Goal: Transaction & Acquisition: Obtain resource

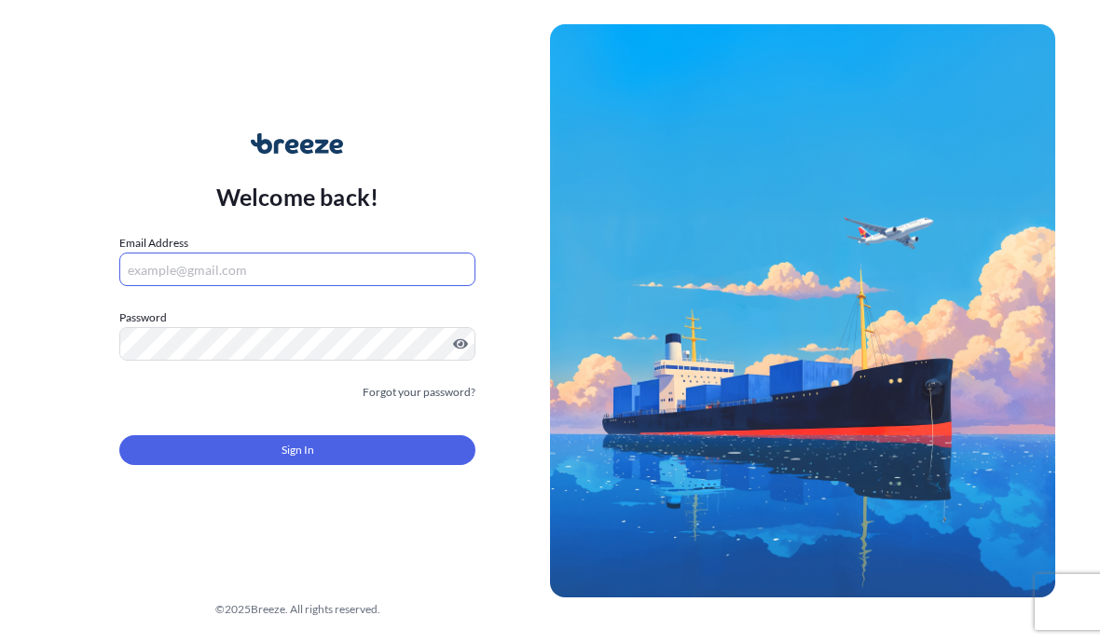
scroll to position [156, 0]
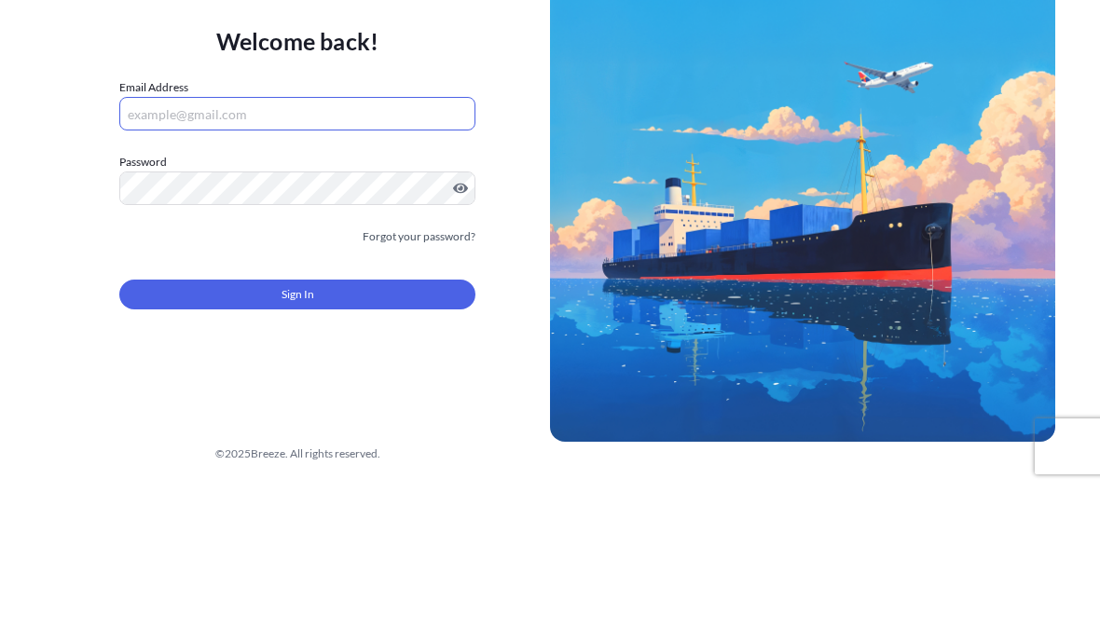
type input "[EMAIL_ADDRESS][DOMAIN_NAME]"
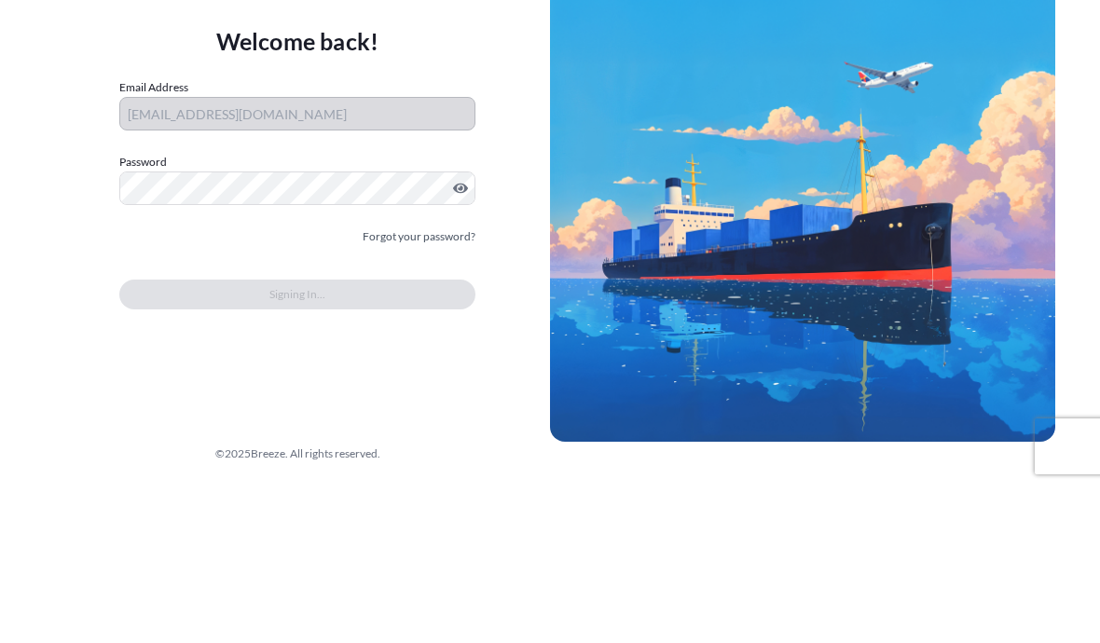
scroll to position [84, 0]
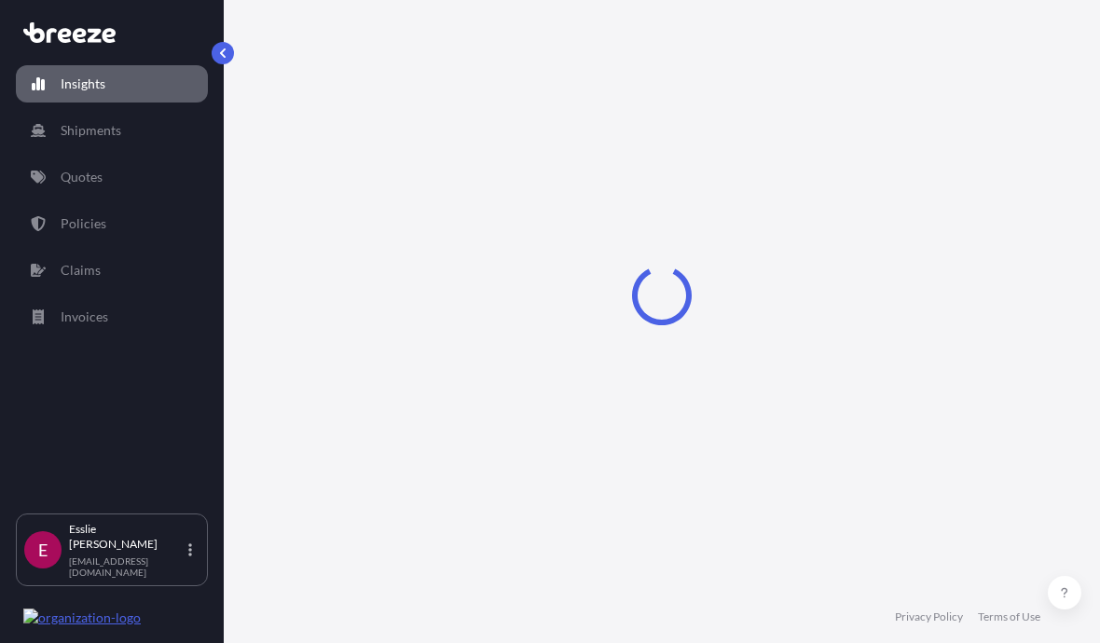
select select "2025"
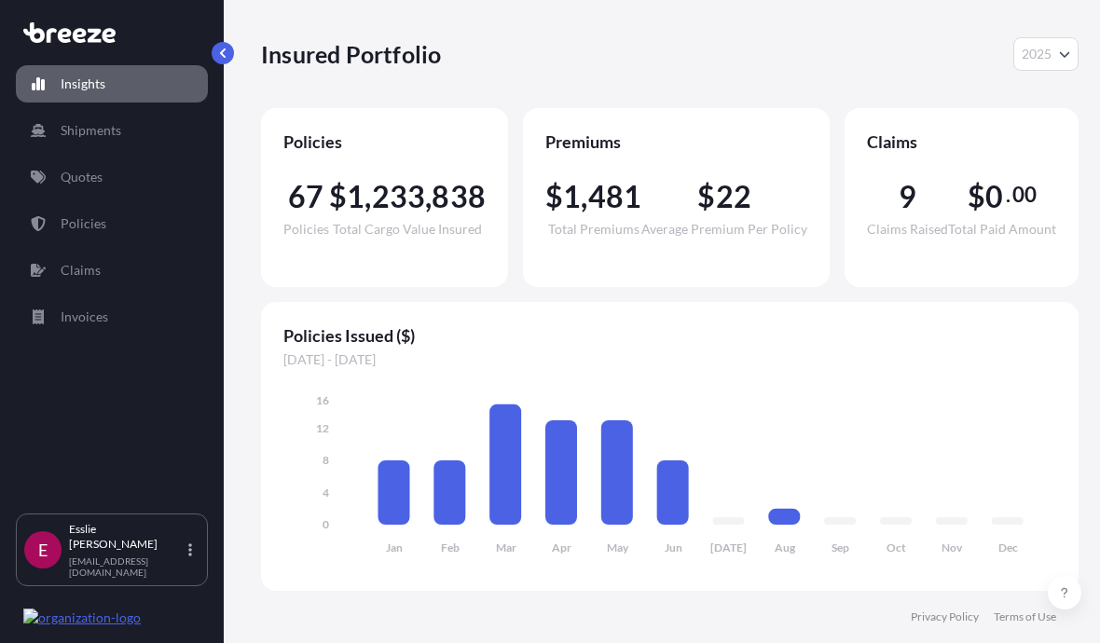
click at [112, 158] on link "Quotes" at bounding box center [112, 176] width 192 height 37
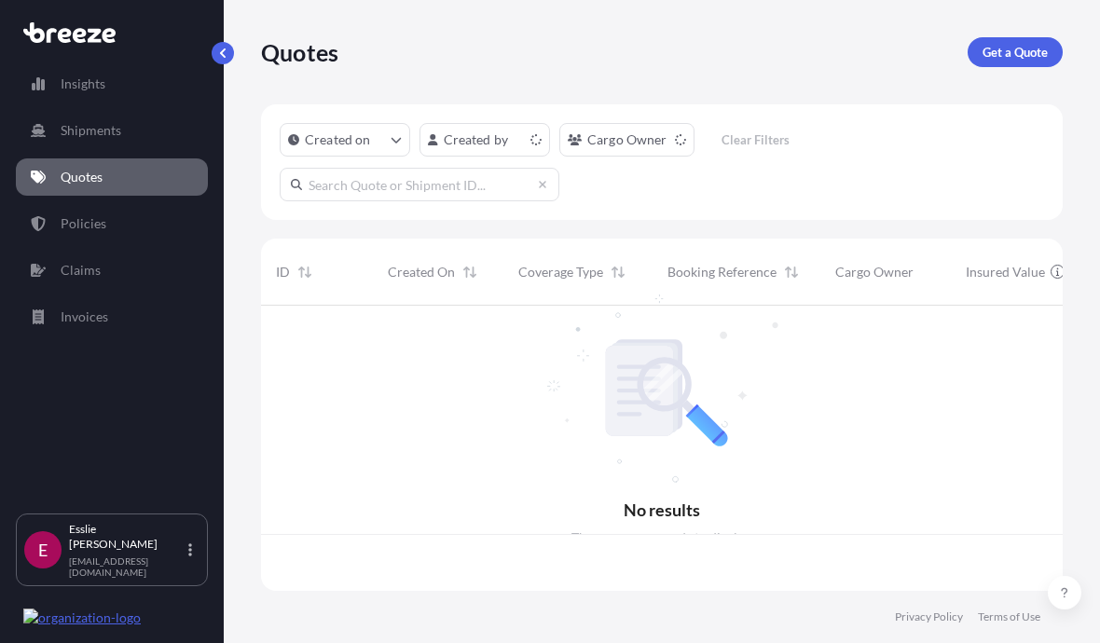
scroll to position [295, 802]
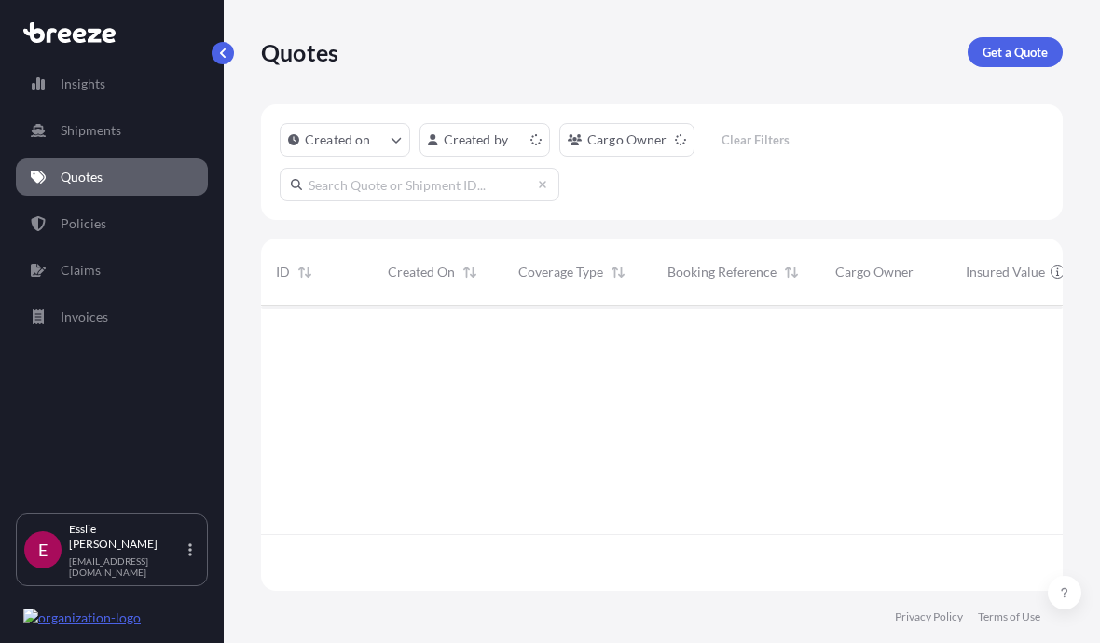
click at [1018, 43] on p "Get a Quote" at bounding box center [1014, 52] width 65 height 19
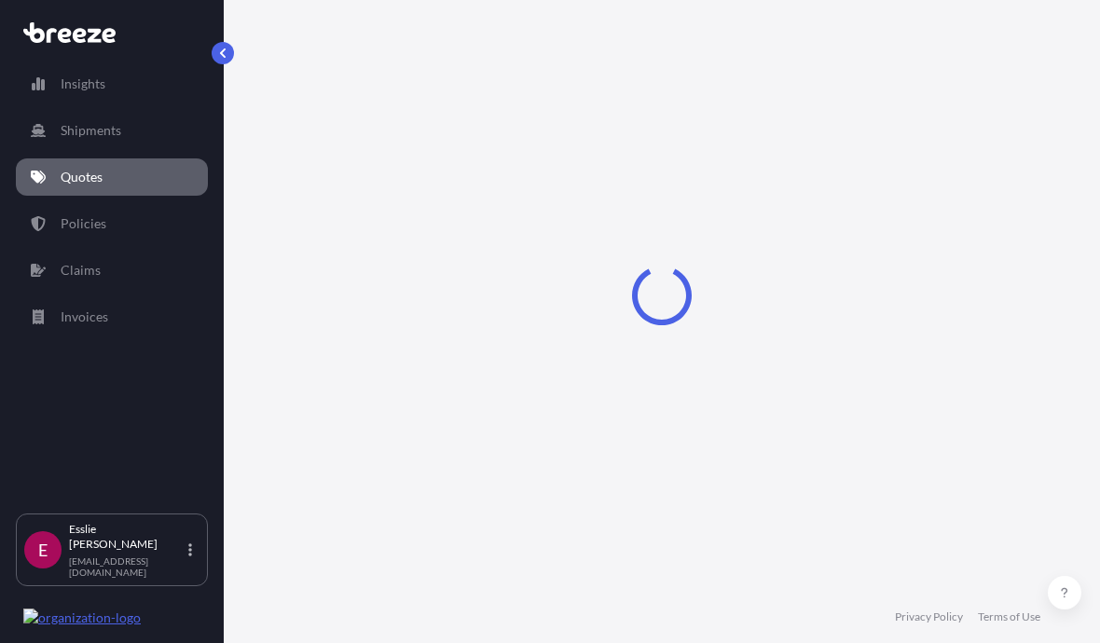
select select "Sea"
select select "1"
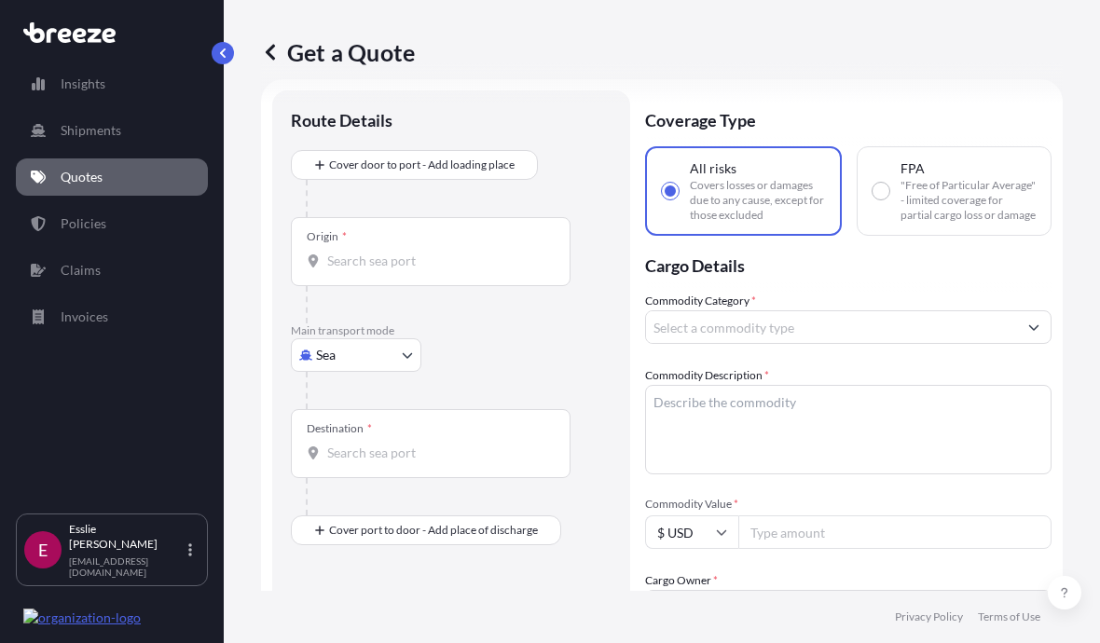
scroll to position [42, 0]
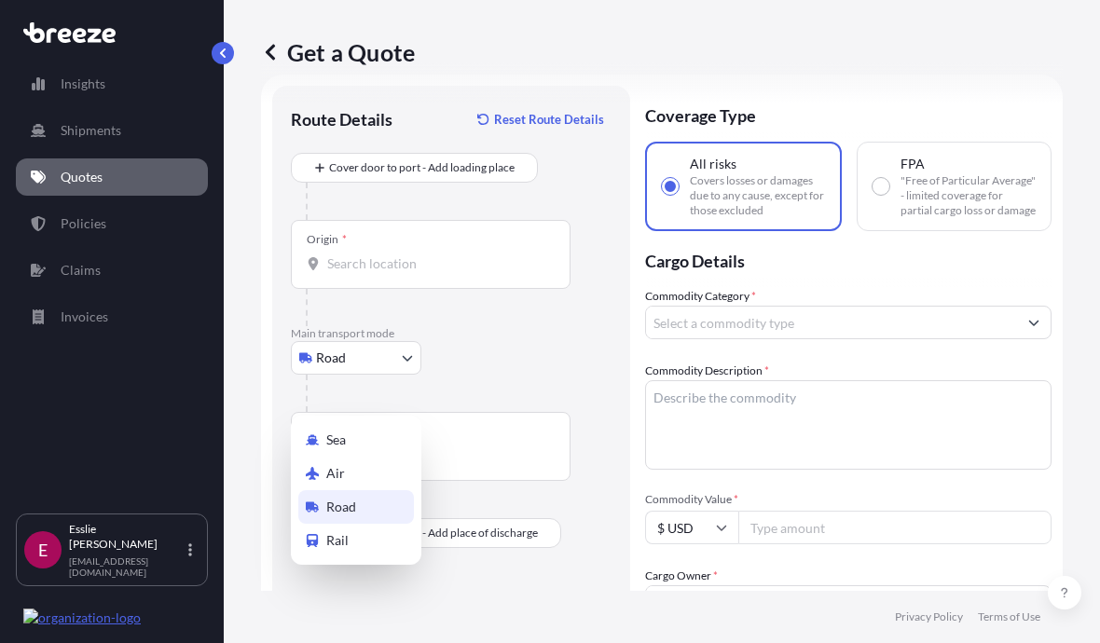
select select "Road"
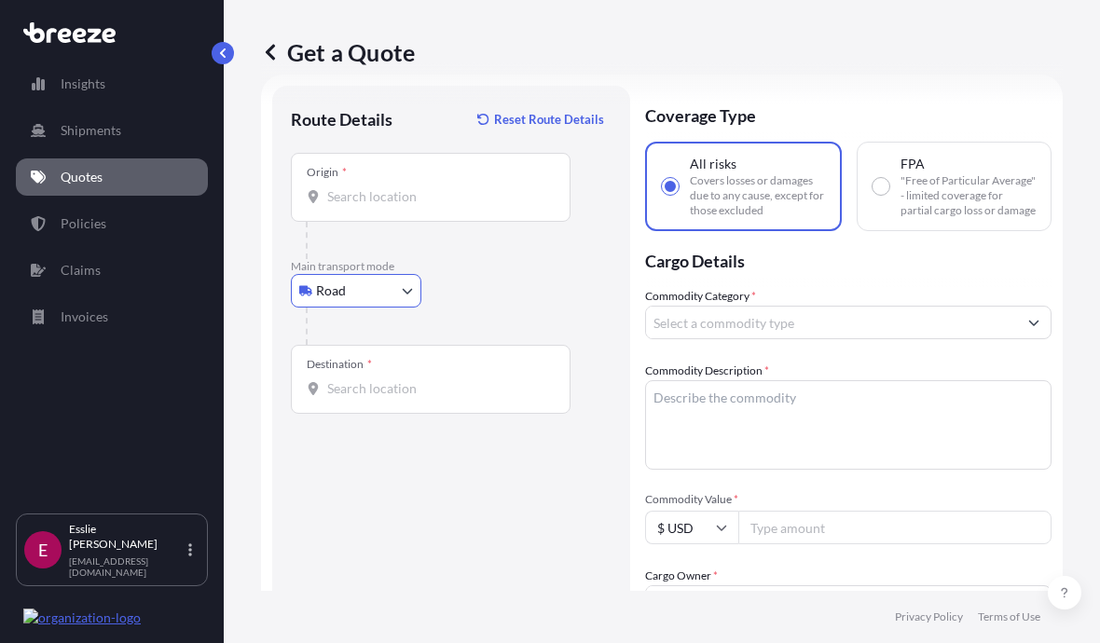
click at [415, 200] on input "Origin *" at bounding box center [437, 196] width 220 height 19
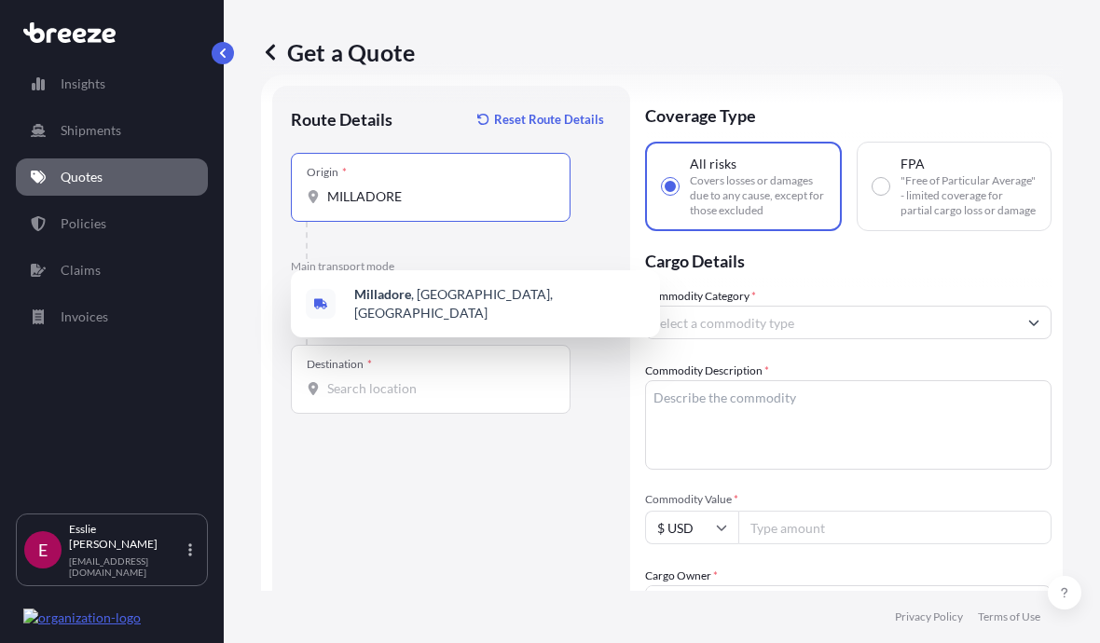
type input "Milladore, [GEOGRAPHIC_DATA], [GEOGRAPHIC_DATA]"
click at [504, 278] on div "Milladore , [GEOGRAPHIC_DATA], [GEOGRAPHIC_DATA]" at bounding box center [475, 304] width 354 height 52
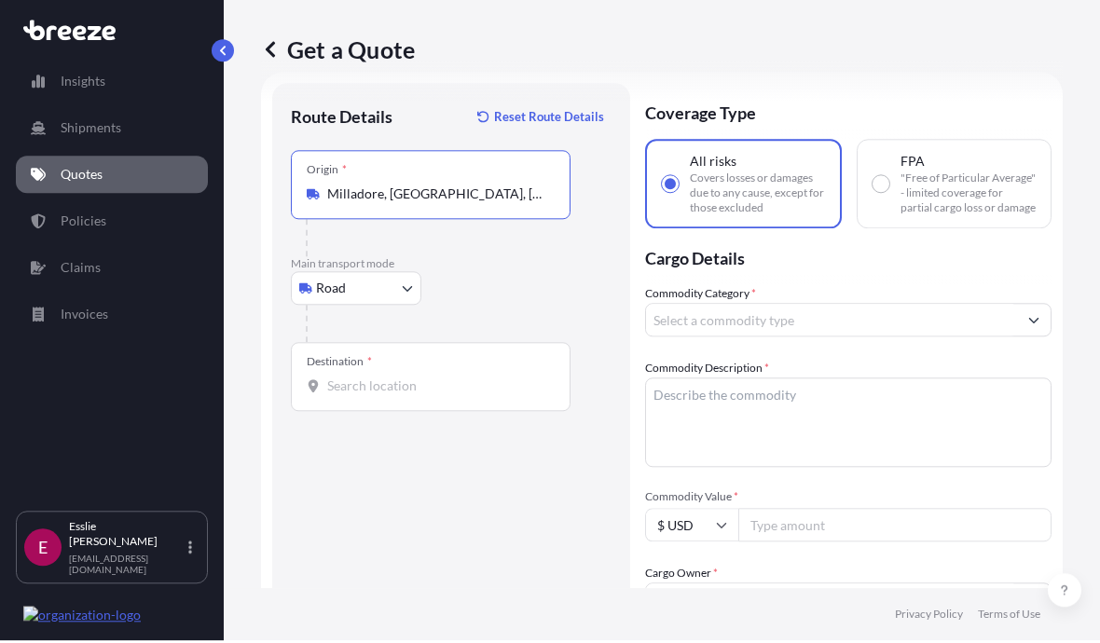
scroll to position [39, 0]
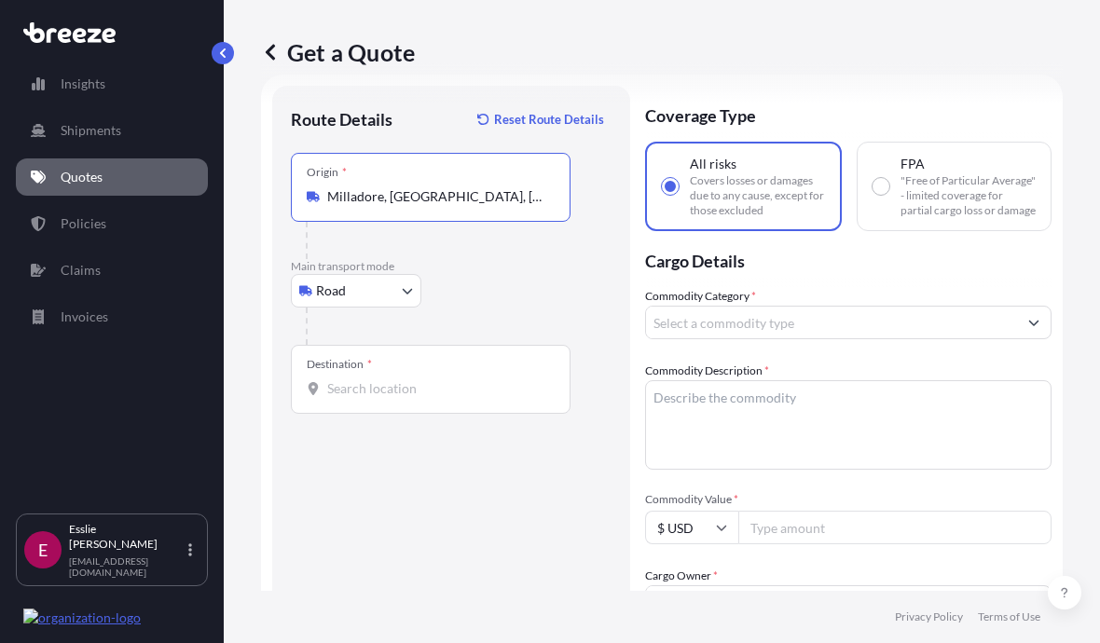
click at [372, 397] on input "Destination *" at bounding box center [437, 388] width 220 height 19
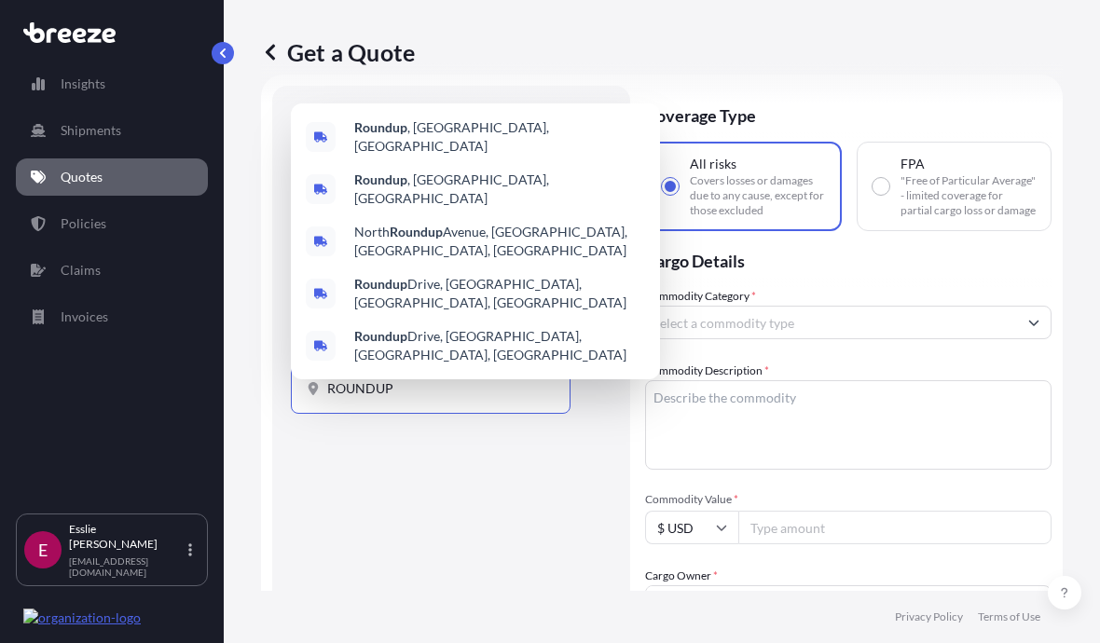
type input "Roundup, [GEOGRAPHIC_DATA], [GEOGRAPHIC_DATA]"
click at [481, 133] on div "Roundup , [GEOGRAPHIC_DATA], [GEOGRAPHIC_DATA]" at bounding box center [475, 137] width 354 height 52
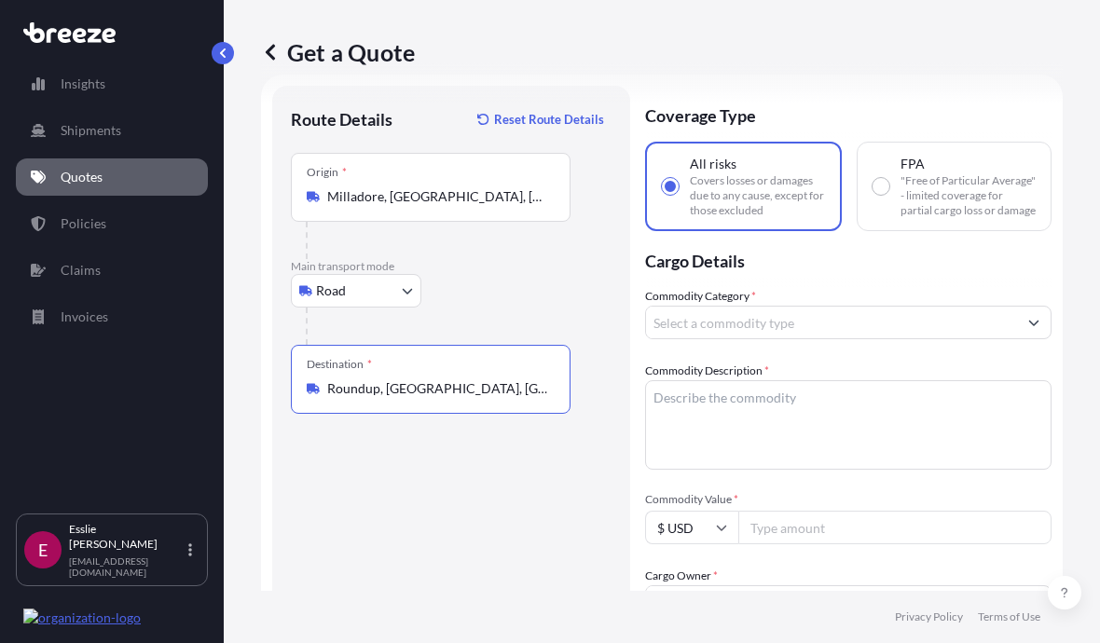
click at [938, 336] on input "Commodity Category *" at bounding box center [831, 323] width 371 height 34
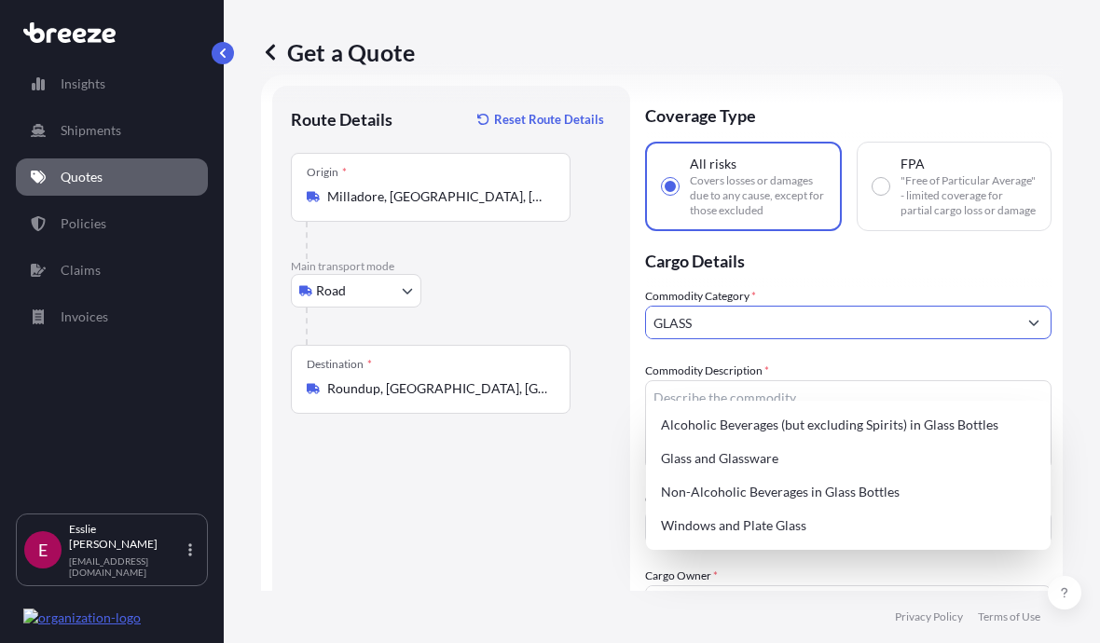
type input "Glass and Glassware"
click at [735, 442] on div "Glass and Glassware" at bounding box center [848, 459] width 390 height 34
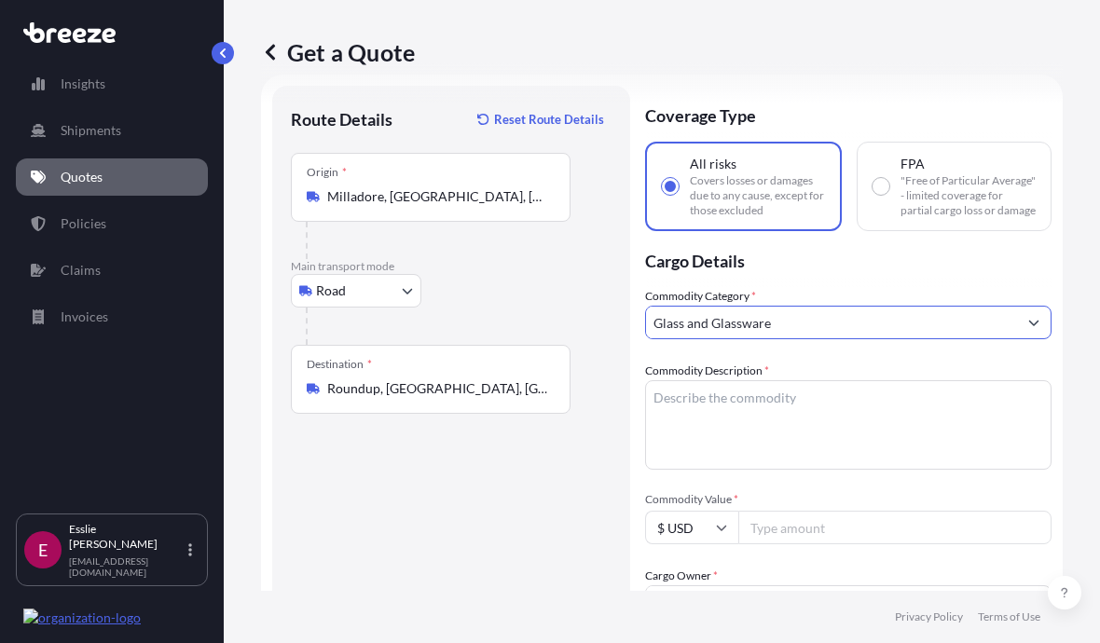
click at [786, 429] on textarea "Commodity Description *" at bounding box center [848, 424] width 406 height 89
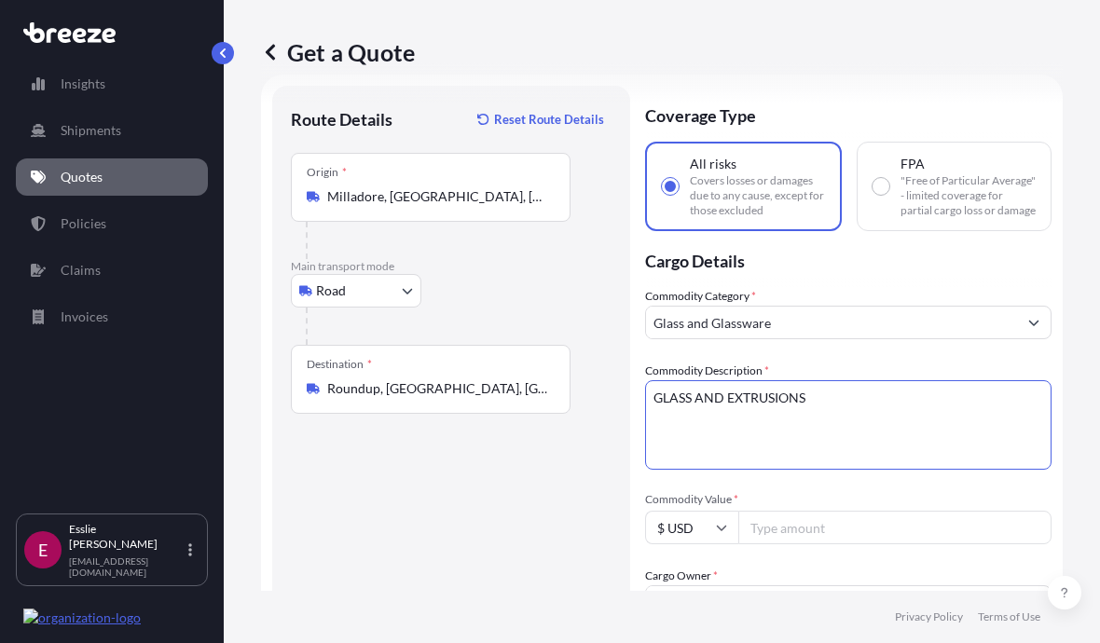
type textarea "GLASS AND EXTRUSIONS"
click at [848, 538] on input "Commodity Value *" at bounding box center [894, 528] width 313 height 34
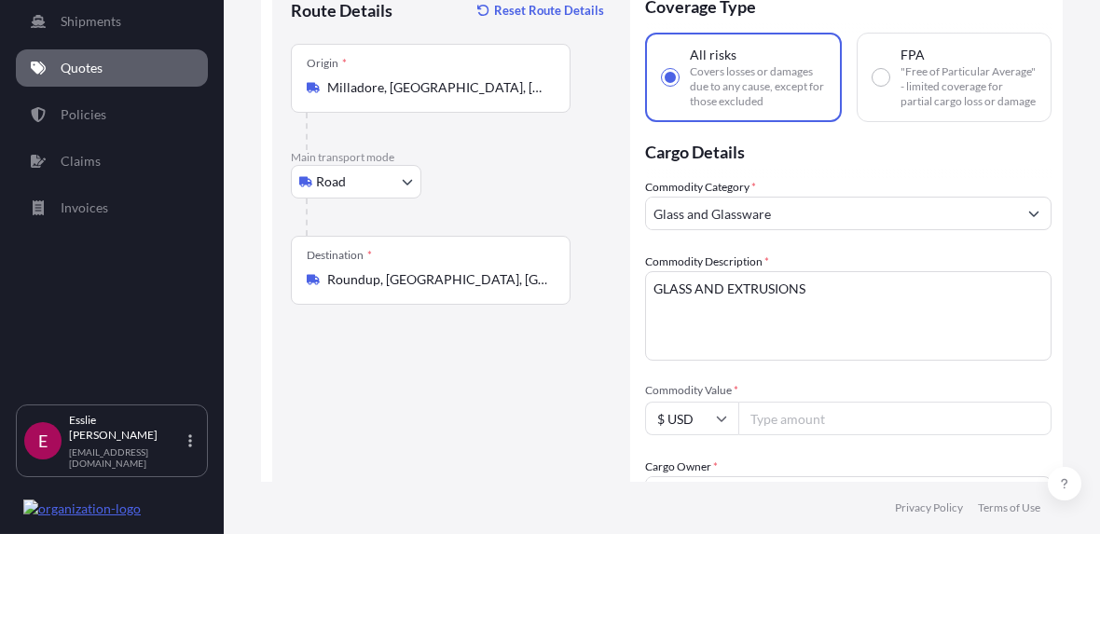
scroll to position [84, 0]
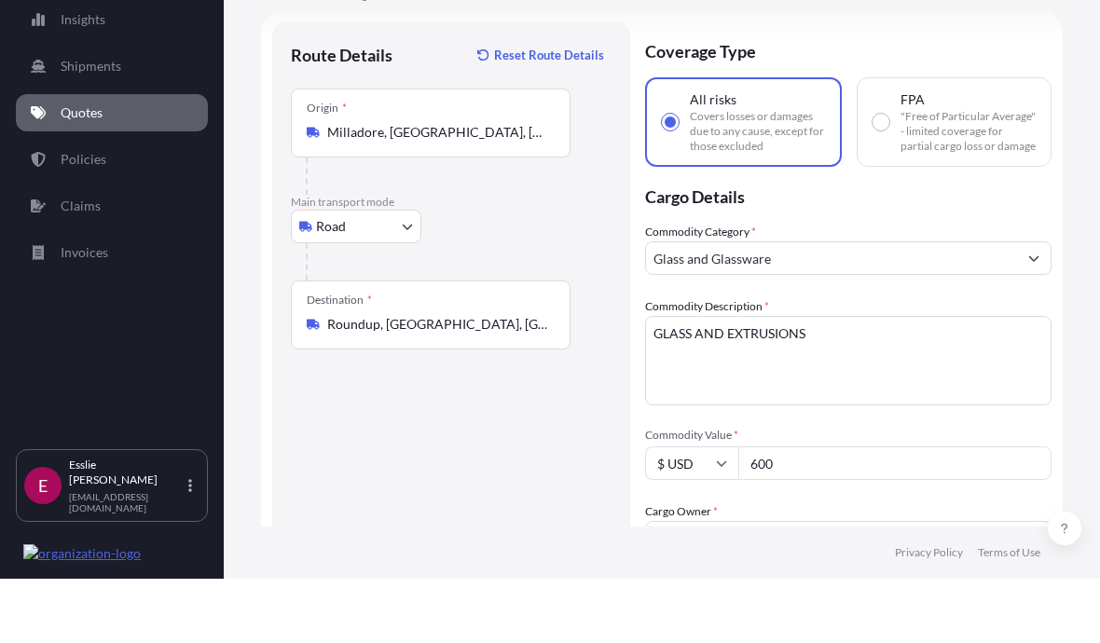
type input "6000"
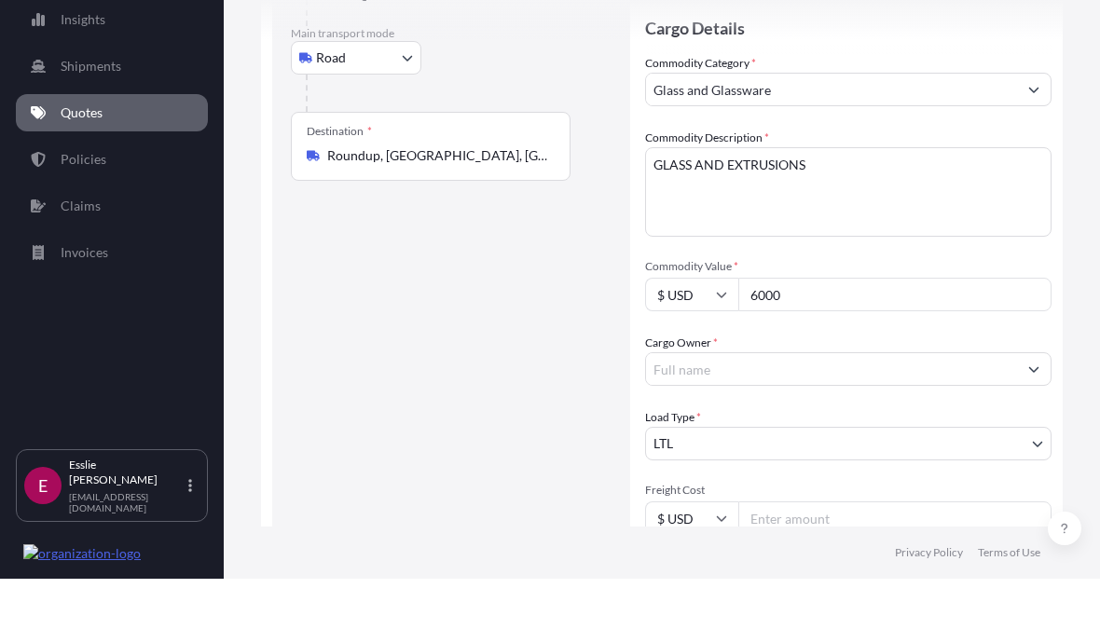
scroll to position [215, 0]
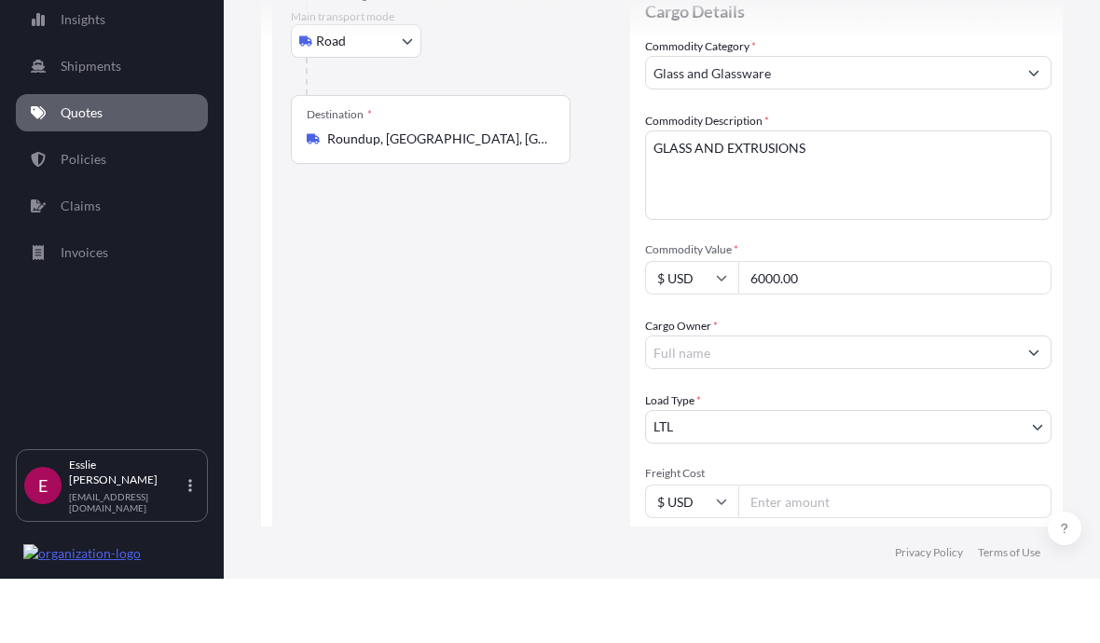
type input "6000.00"
click at [721, 400] on input "Cargo Owner *" at bounding box center [831, 417] width 371 height 34
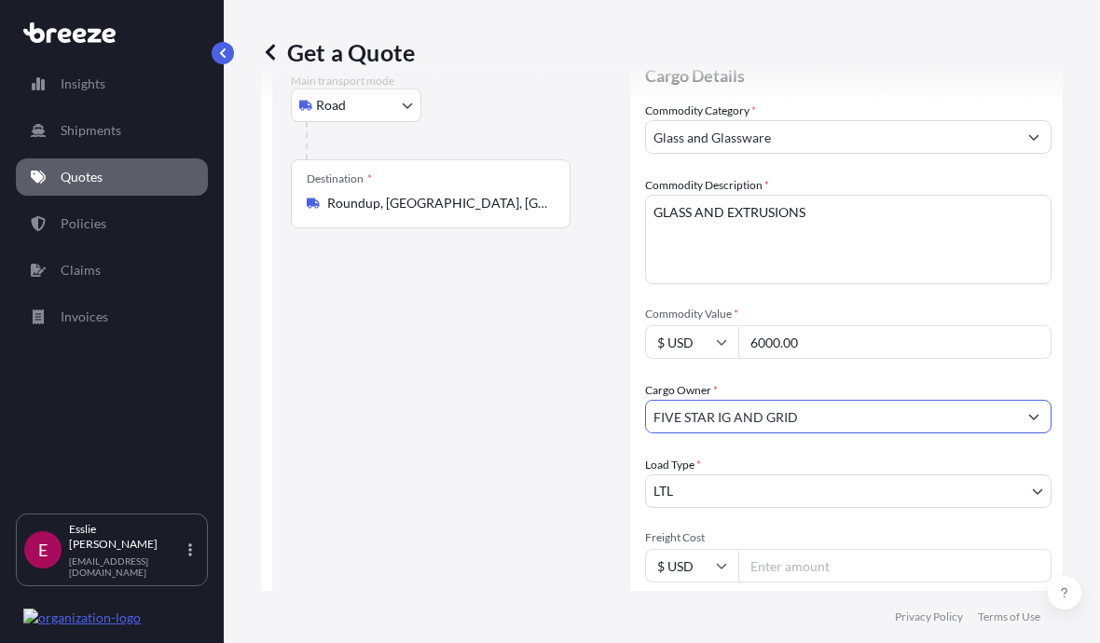
click at [891, 456] on div "Load Type * LTL" at bounding box center [848, 482] width 406 height 52
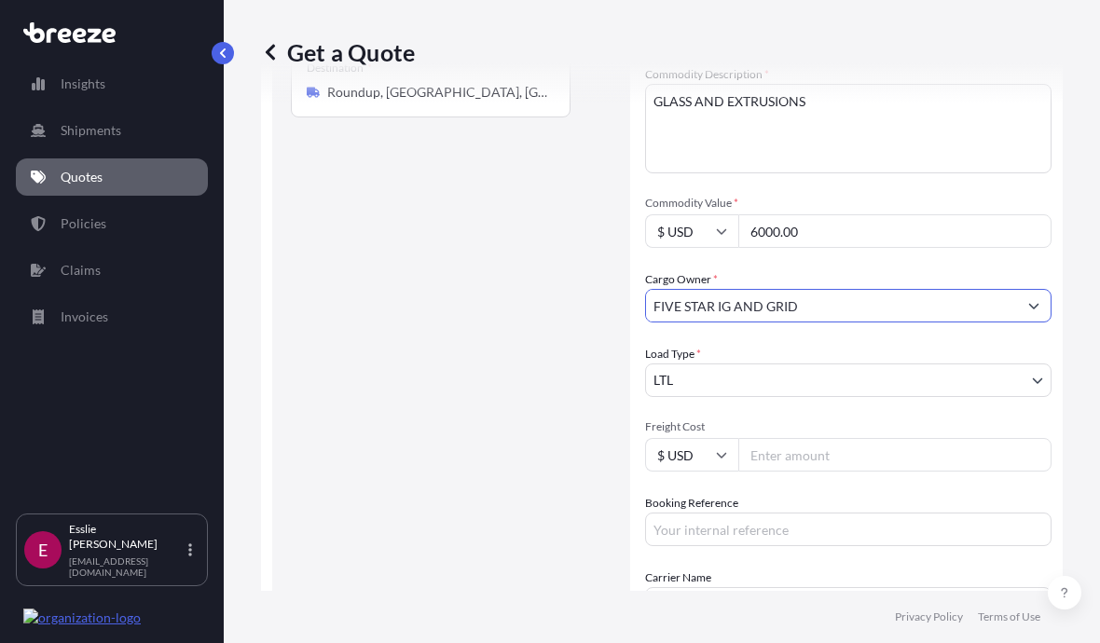
scroll to position [328, 0]
type input "FIVE STAR IG AND GRID"
click at [851, 436] on input "Freight Cost" at bounding box center [894, 453] width 313 height 34
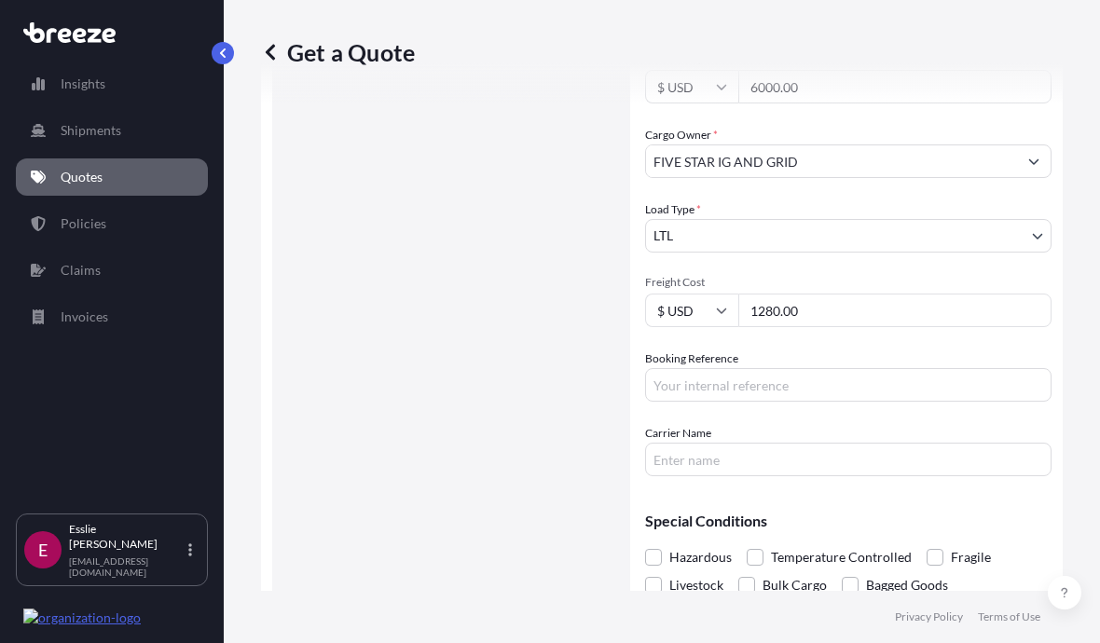
scroll to position [473, 0]
type input "1280.00"
click at [841, 366] on input "Booking Reference" at bounding box center [848, 383] width 406 height 34
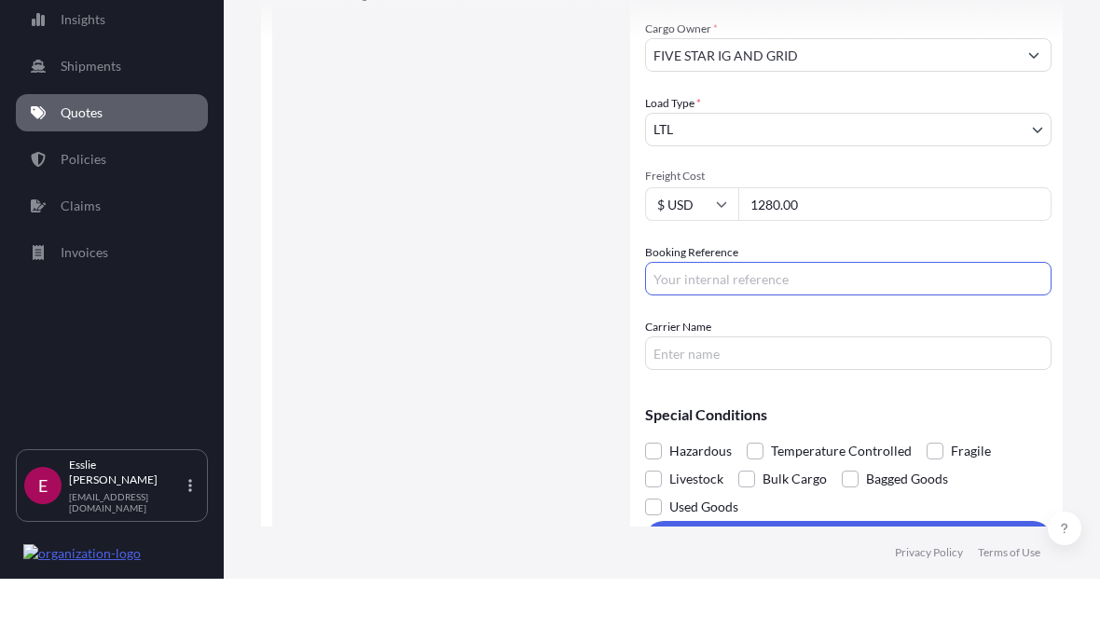
scroll to position [0, 0]
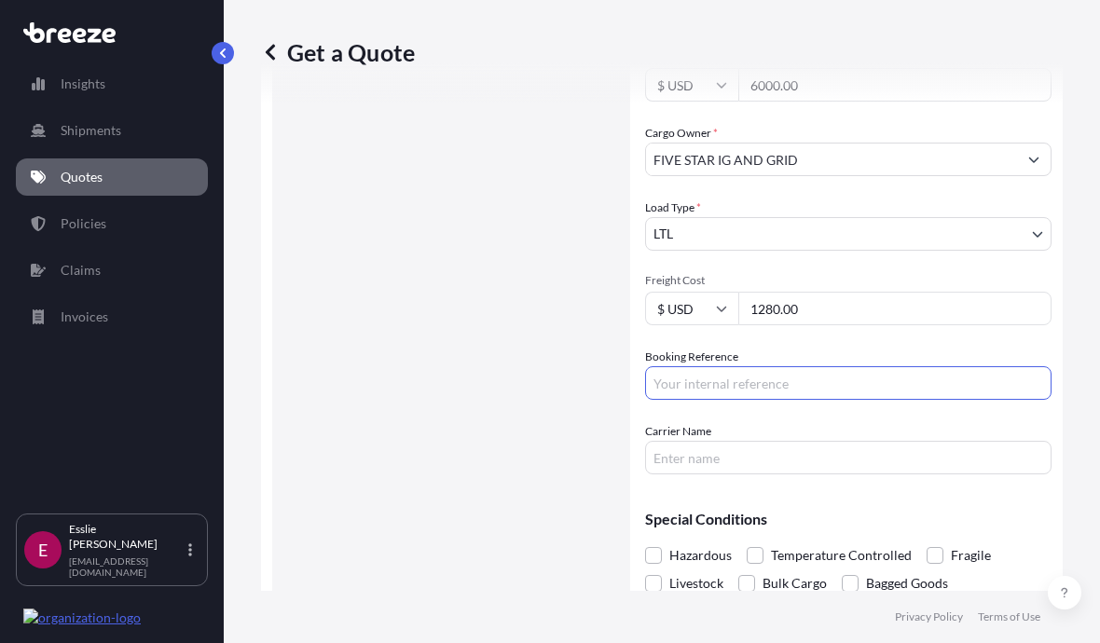
paste input "60111469063"
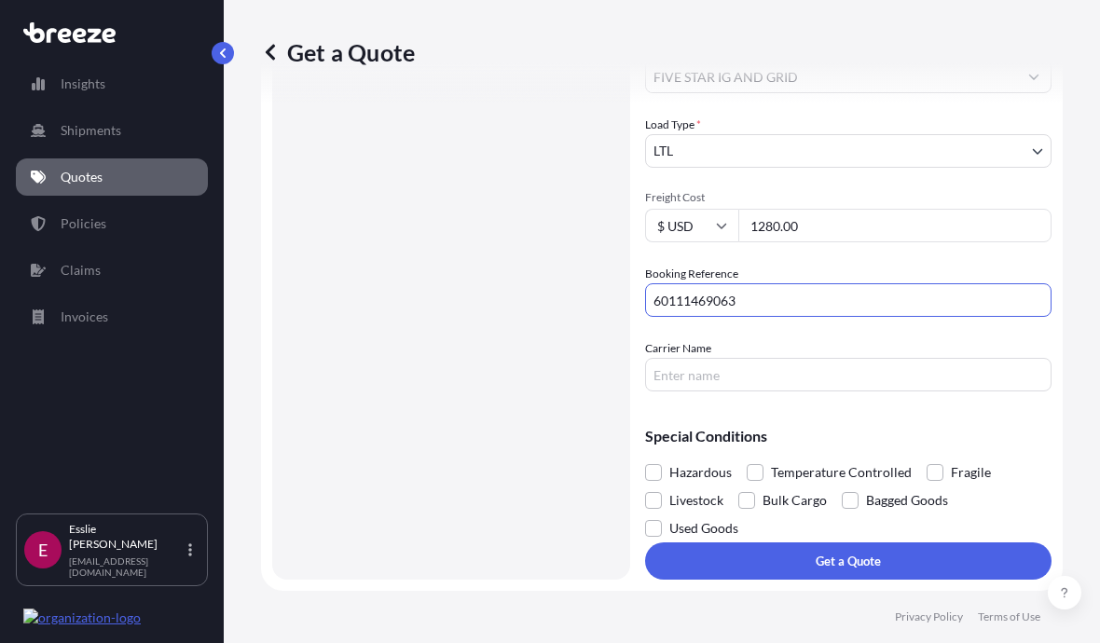
scroll to position [569, 0]
type input "60111469063"
click at [789, 391] on input "Carrier Name" at bounding box center [848, 375] width 406 height 34
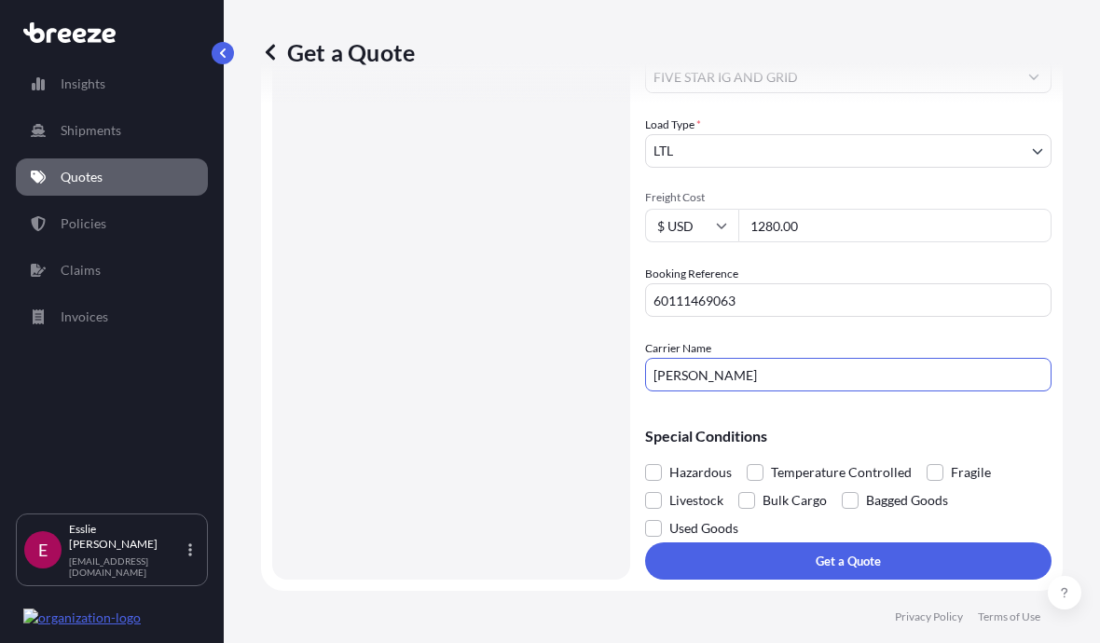
type input "[PERSON_NAME]"
click at [1021, 580] on button "Get a Quote" at bounding box center [848, 560] width 406 height 37
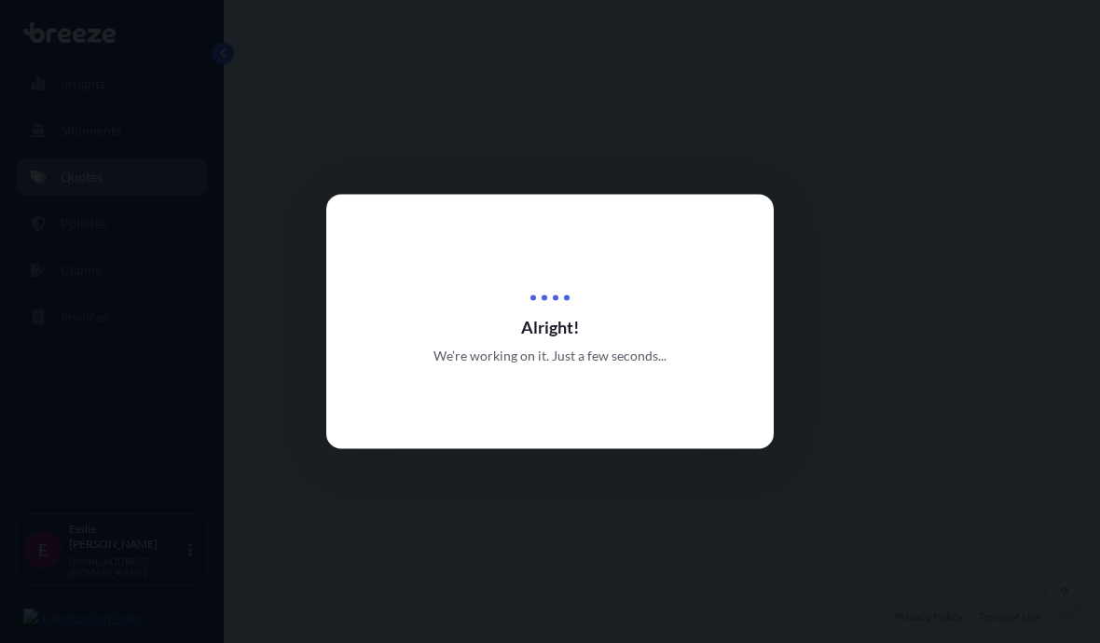
scroll to position [362, 0]
select select "Road"
select select "1"
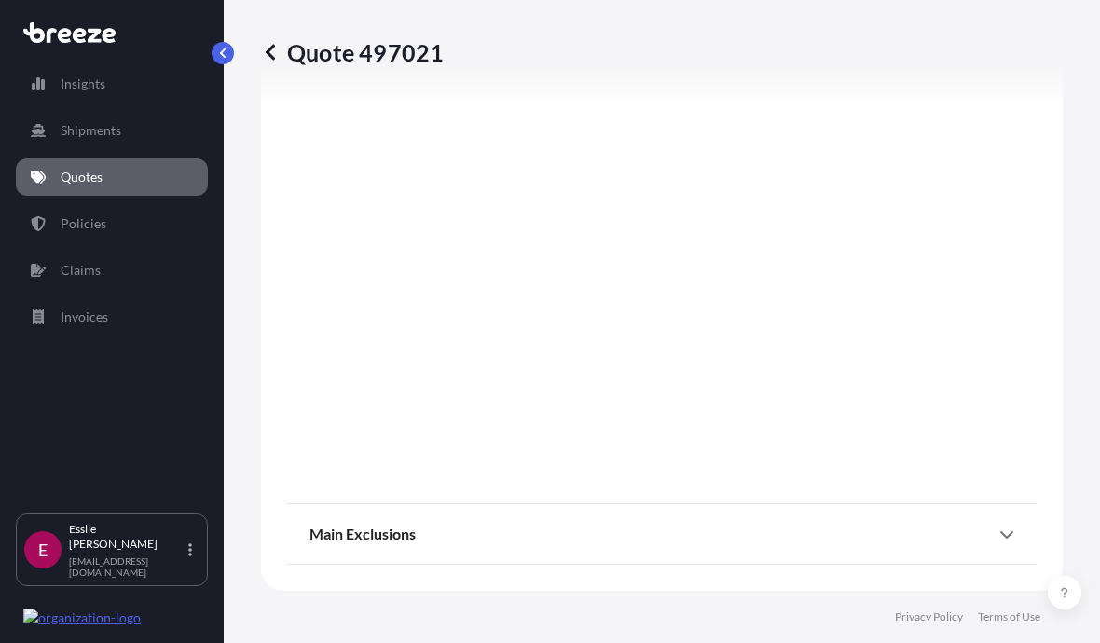
scroll to position [2054, 0]
click at [1009, 542] on div "Main Exclusions" at bounding box center [661, 534] width 705 height 45
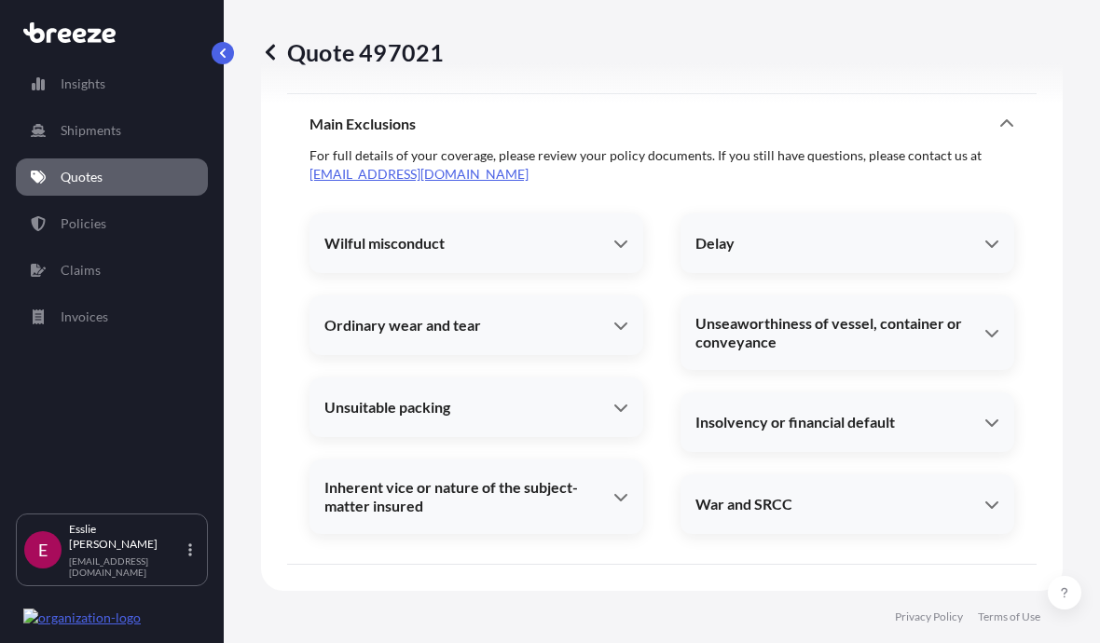
scroll to position [2464, 0]
